Goal: Task Accomplishment & Management: Complete application form

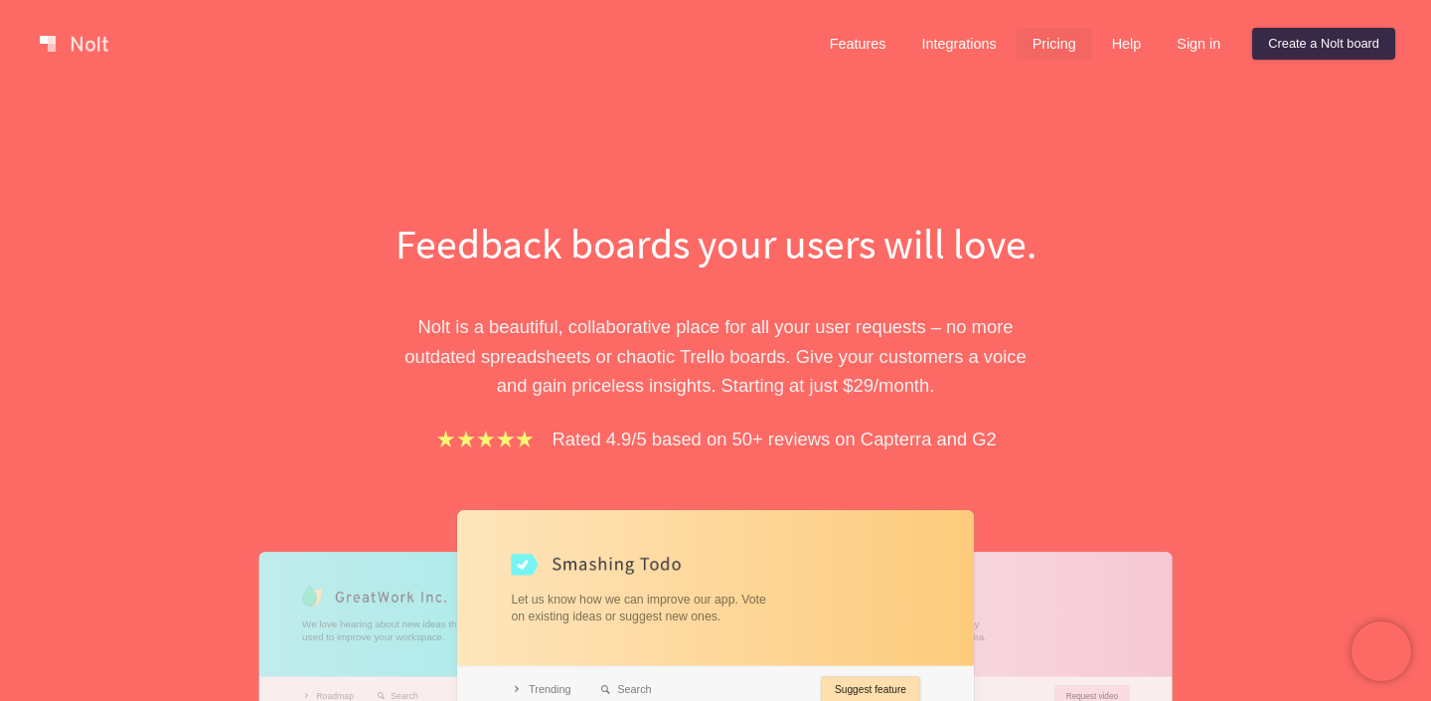
click at [1043, 52] on link "Pricing" at bounding box center [1055, 44] width 76 height 32
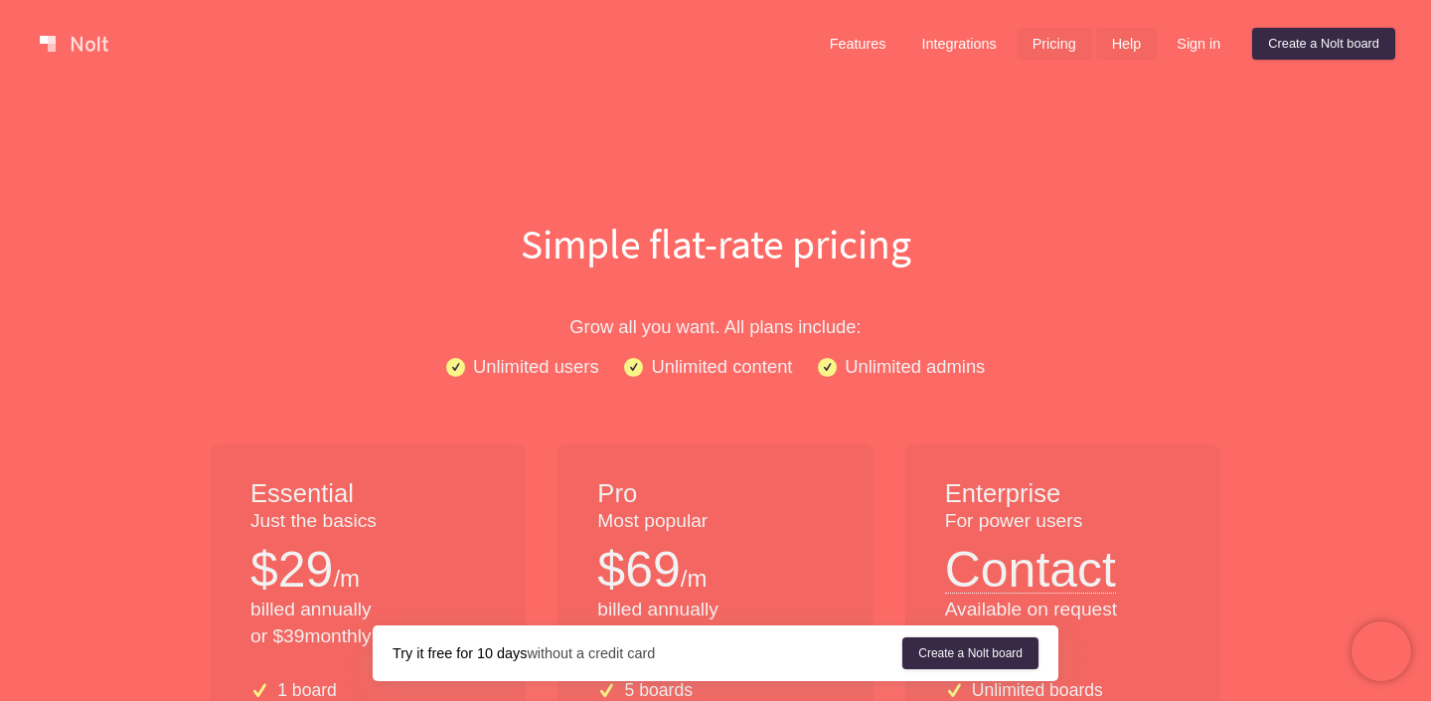
click at [1124, 52] on link "Help" at bounding box center [1127, 44] width 62 height 32
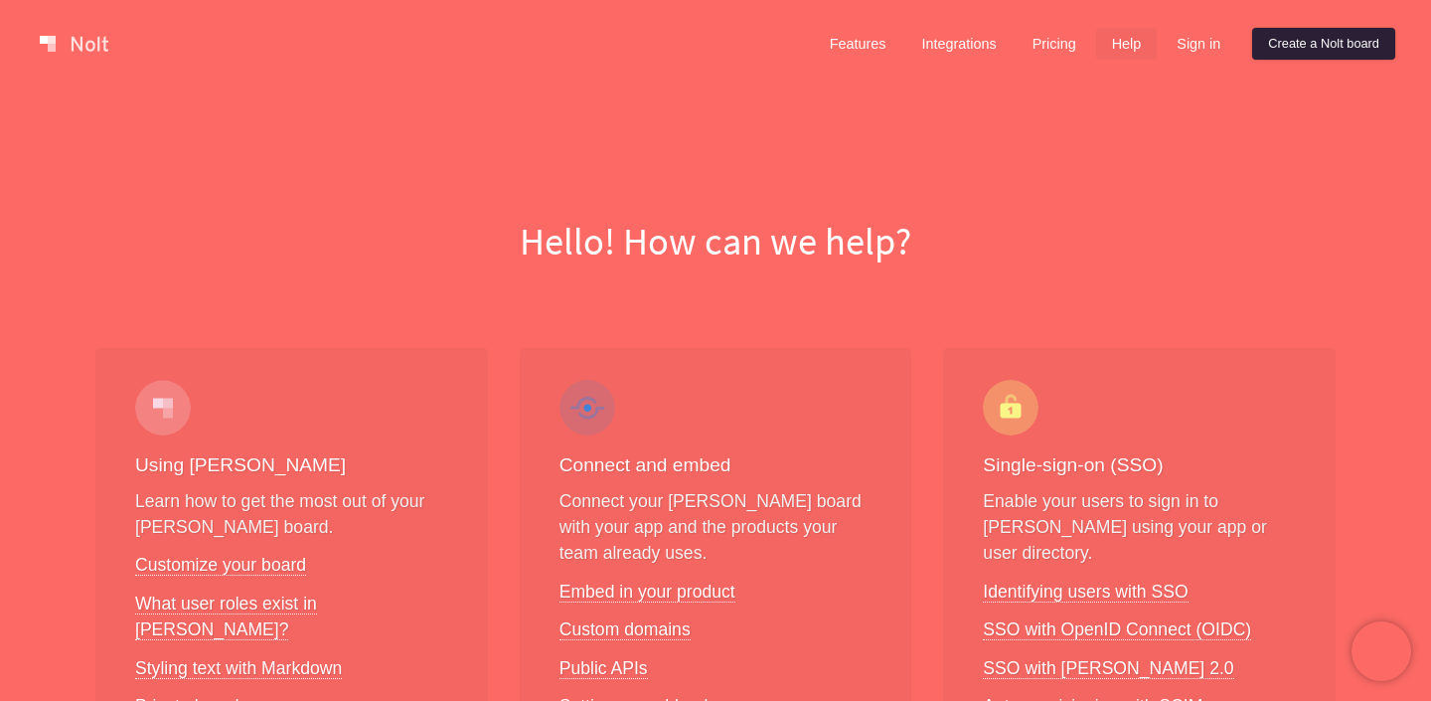
click at [1315, 42] on link "Create a Nolt board" at bounding box center [1324, 44] width 143 height 32
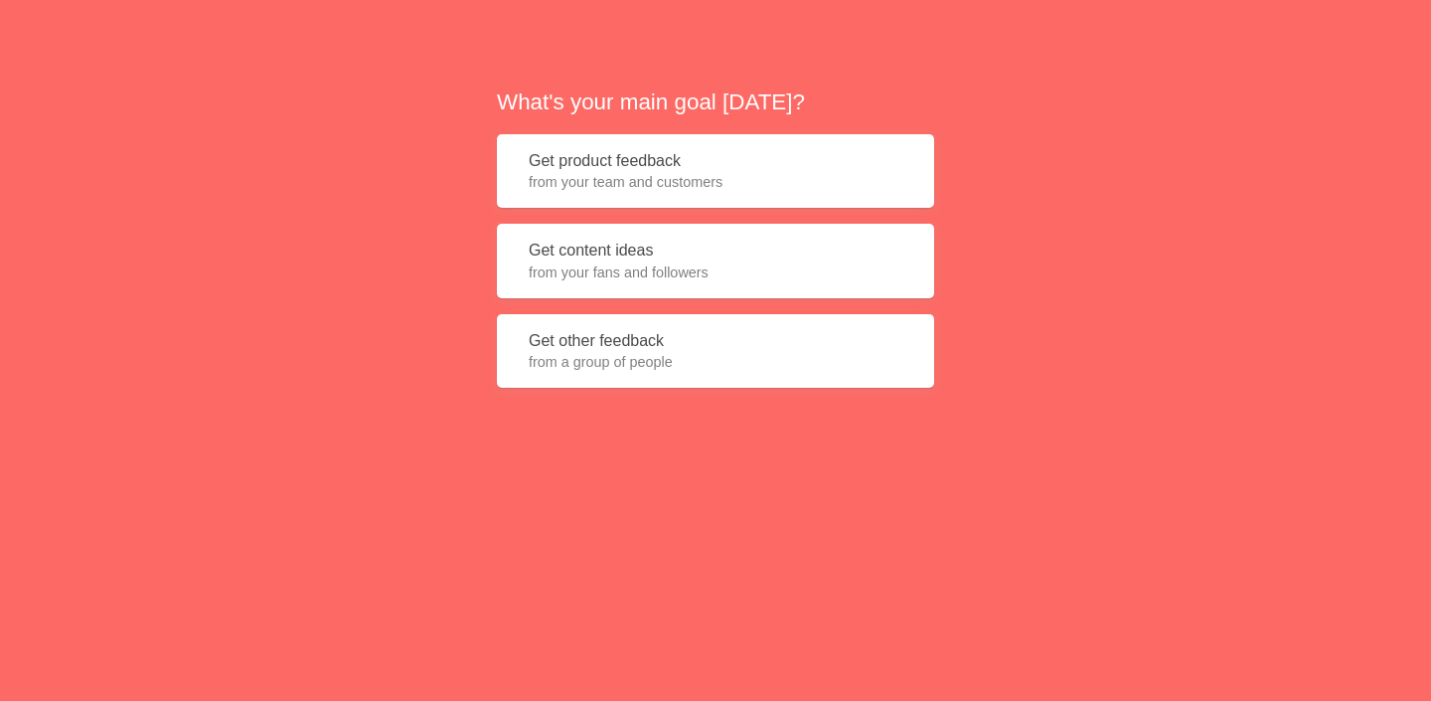
click at [564, 167] on button "Get product feedback from your team and customers" at bounding box center [715, 171] width 437 height 75
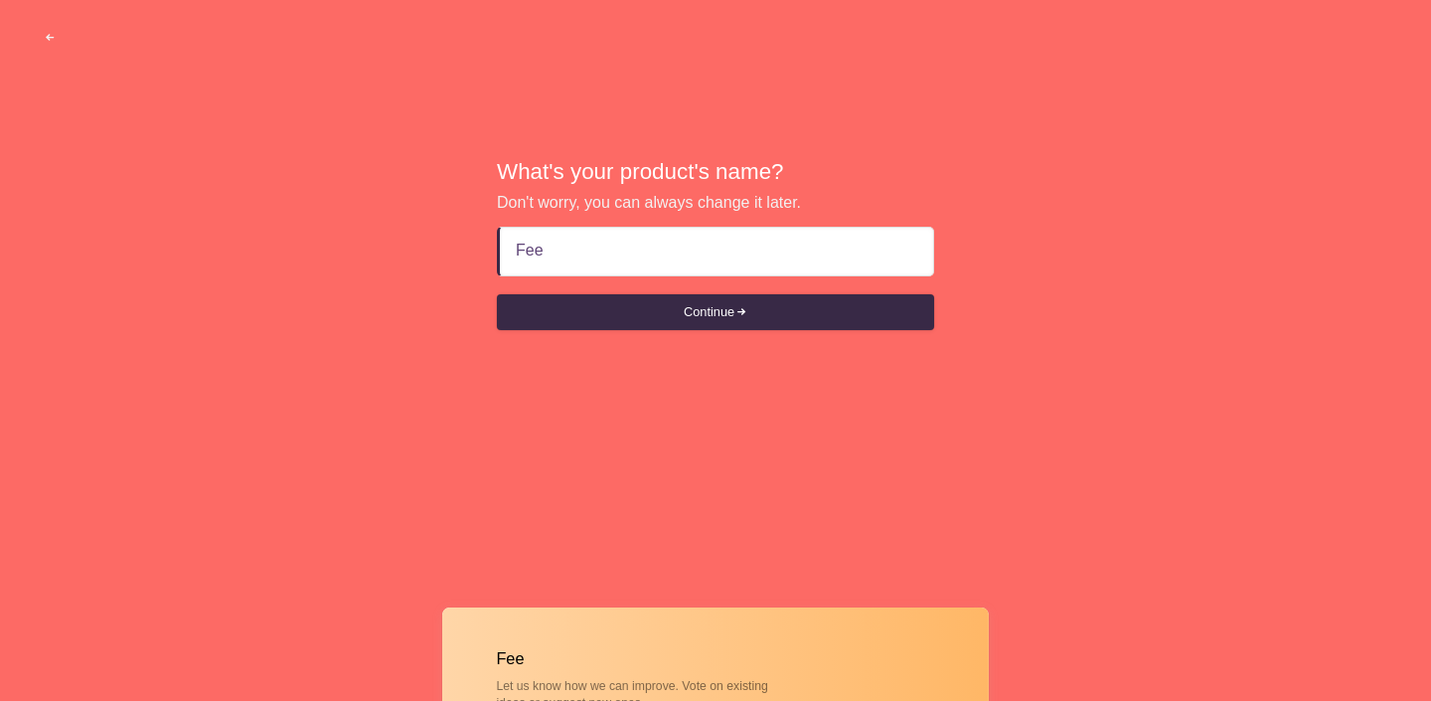
type input "Feed"
click at [633, 298] on button "Continue" at bounding box center [715, 312] width 437 height 36
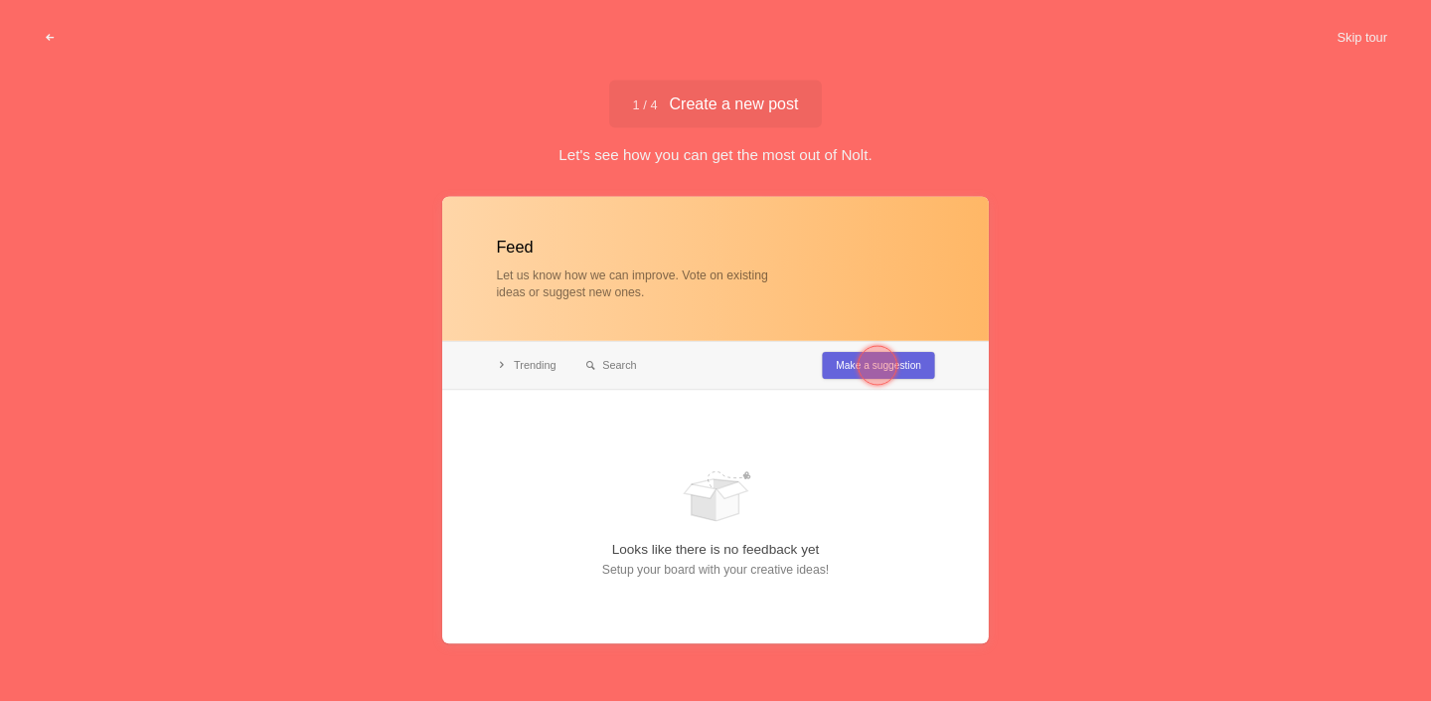
click at [844, 368] on div at bounding box center [878, 365] width 72 height 72
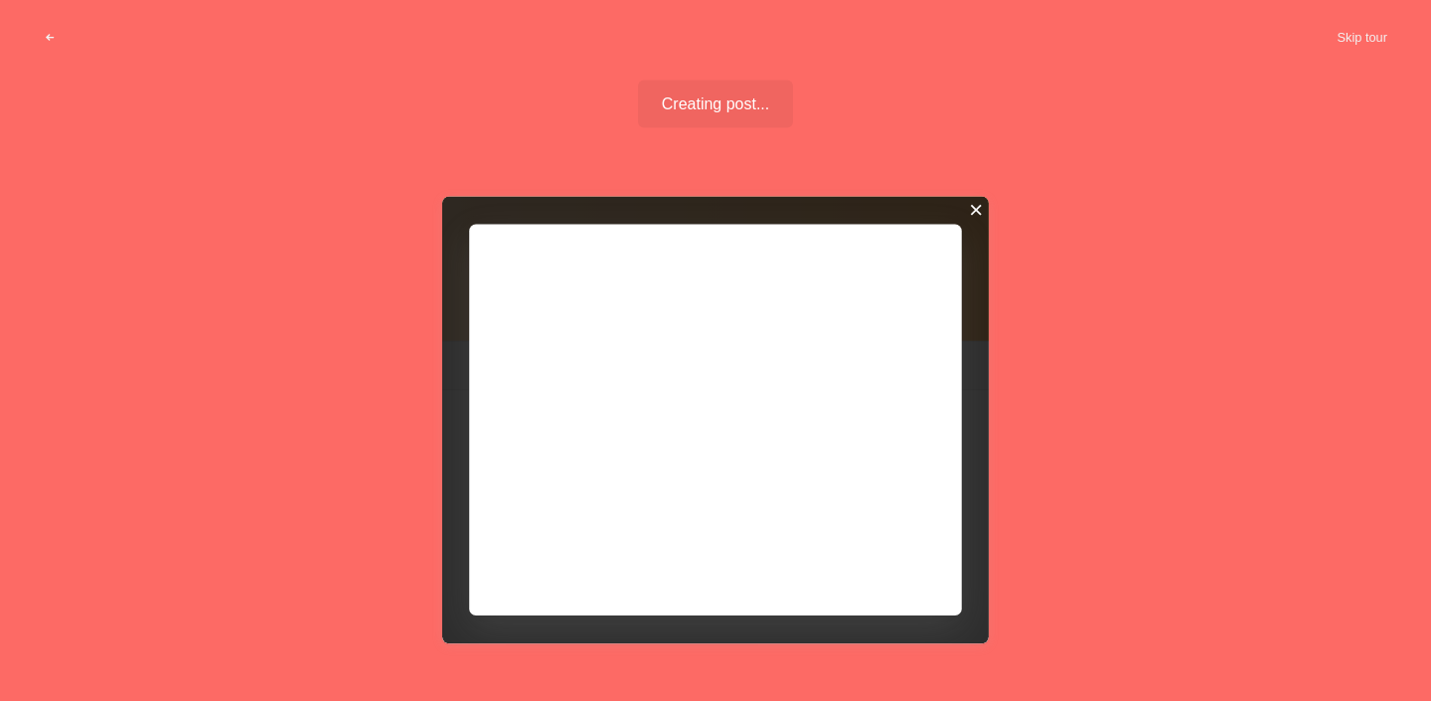
click at [974, 211] on div at bounding box center [976, 210] width 14 height 14
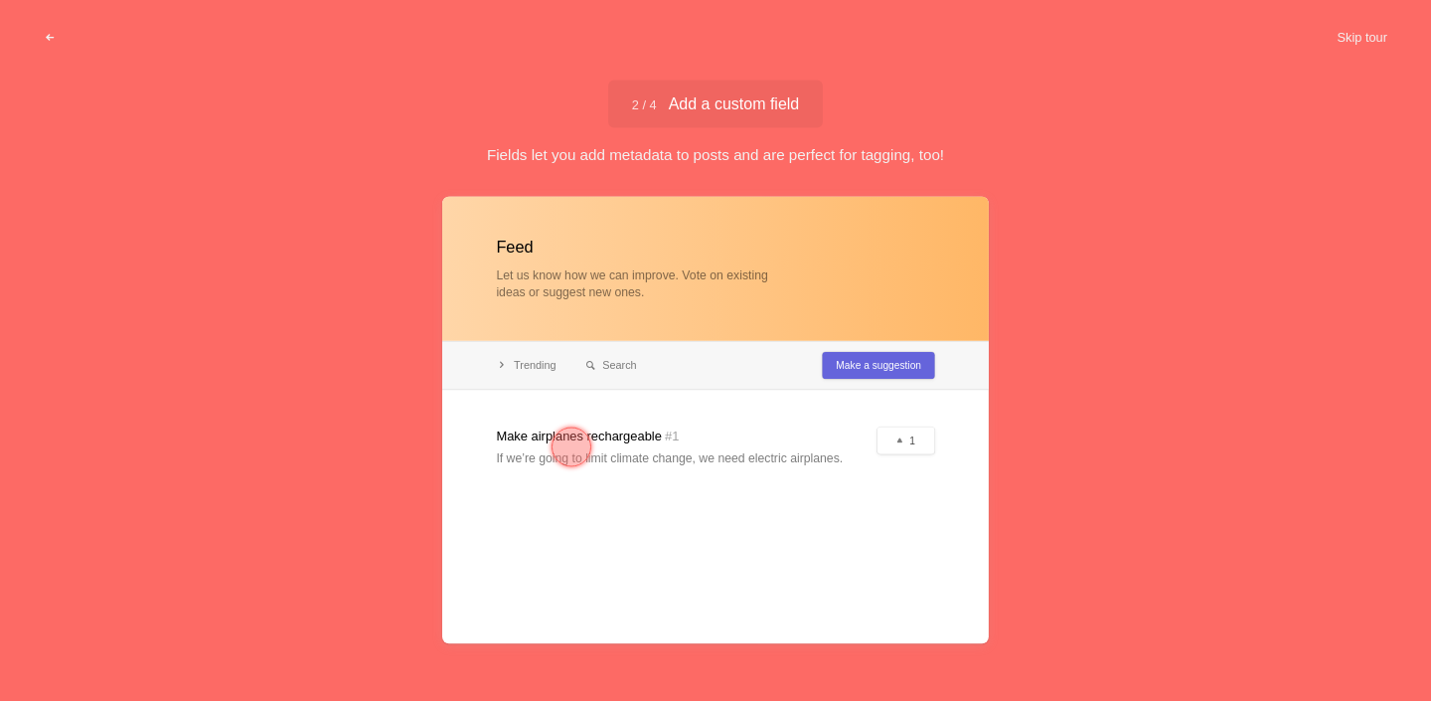
click at [625, 449] on div at bounding box center [715, 419] width 547 height 446
click at [929, 447] on div at bounding box center [715, 419] width 547 height 446
click at [1359, 40] on button "Skip tour" at bounding box center [1362, 38] width 98 height 36
